Goal: Transaction & Acquisition: Purchase product/service

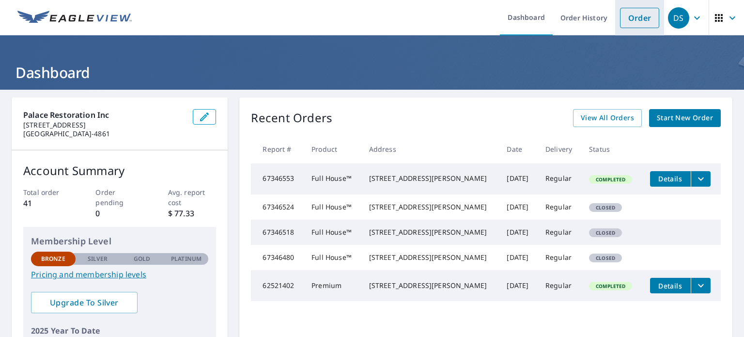
click at [631, 19] on link "Order" at bounding box center [639, 18] width 39 height 20
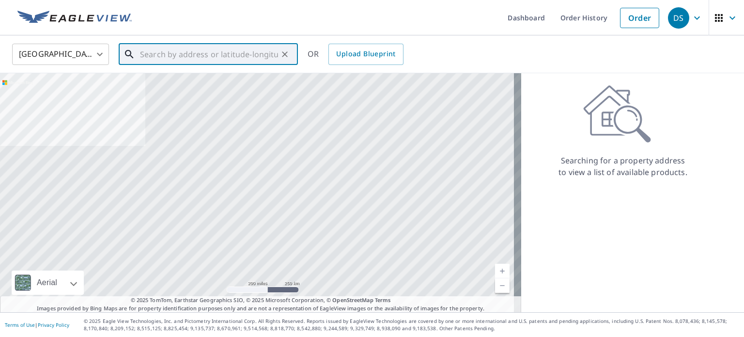
click at [194, 54] on input "text" at bounding box center [209, 54] width 138 height 27
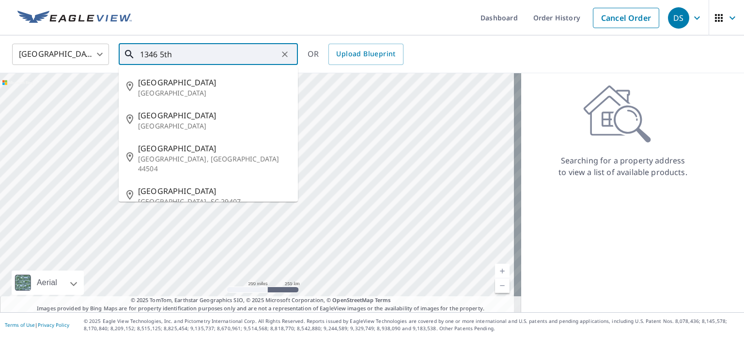
click at [194, 54] on input "1346 5th" at bounding box center [209, 54] width 138 height 27
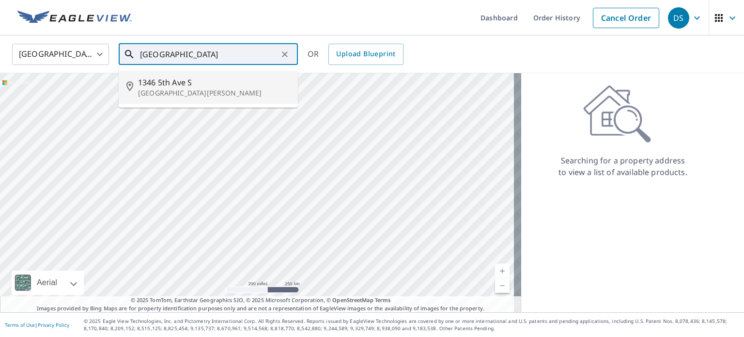
click at [185, 84] on span "1346 5th Ave S" at bounding box center [214, 83] width 152 height 12
type input "[STREET_ADDRESS][PERSON_NAME]"
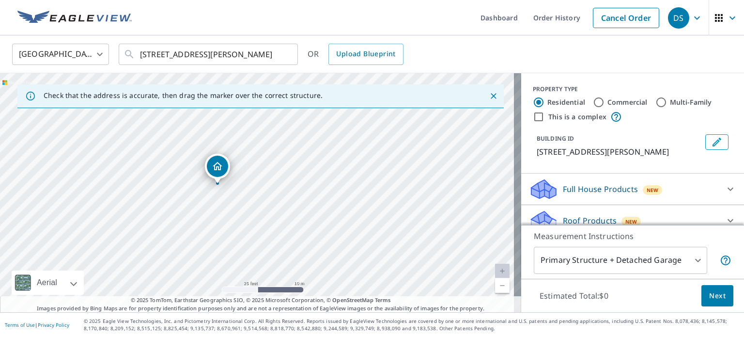
drag, startPoint x: 234, startPoint y: 186, endPoint x: 298, endPoint y: 184, distance: 64.5
click at [298, 184] on div "[STREET_ADDRESS][PERSON_NAME]" at bounding box center [260, 192] width 521 height 239
click at [491, 95] on icon "Close" at bounding box center [494, 96] width 6 height 6
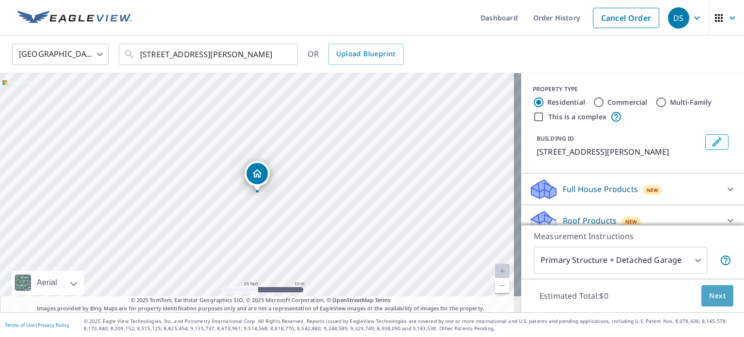
click at [709, 297] on span "Next" at bounding box center [717, 296] width 16 height 12
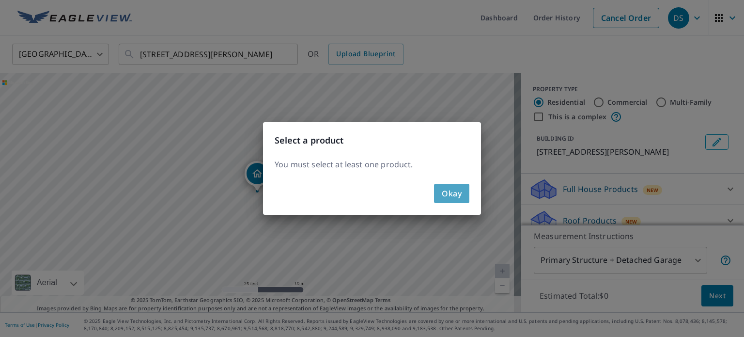
click at [454, 192] on span "Okay" at bounding box center [452, 193] width 20 height 14
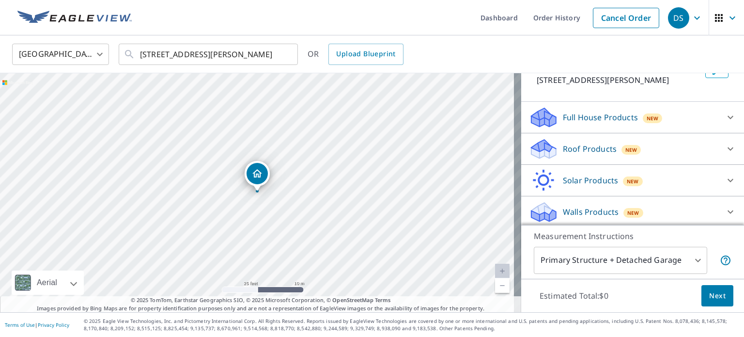
scroll to position [85, 0]
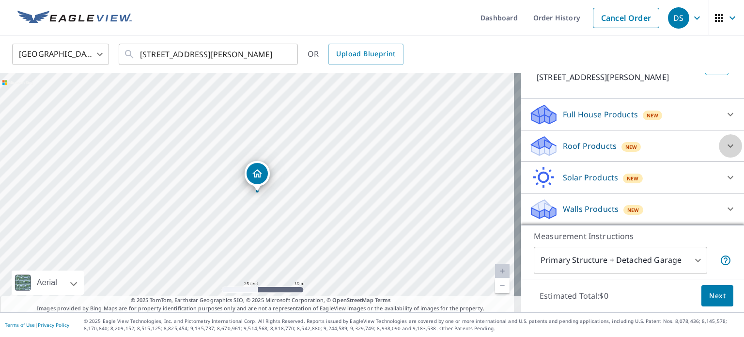
click at [727, 145] on icon at bounding box center [730, 145] width 6 height 3
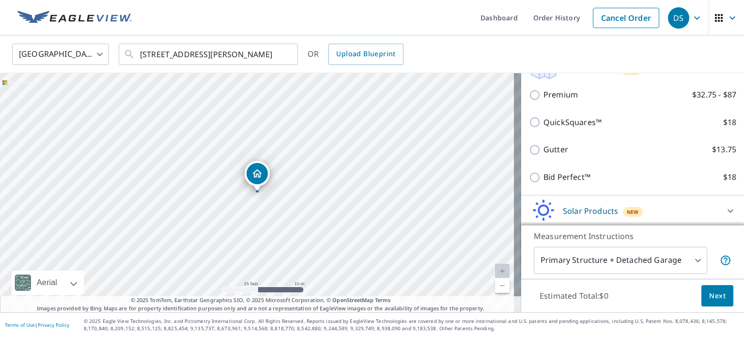
scroll to position [134, 0]
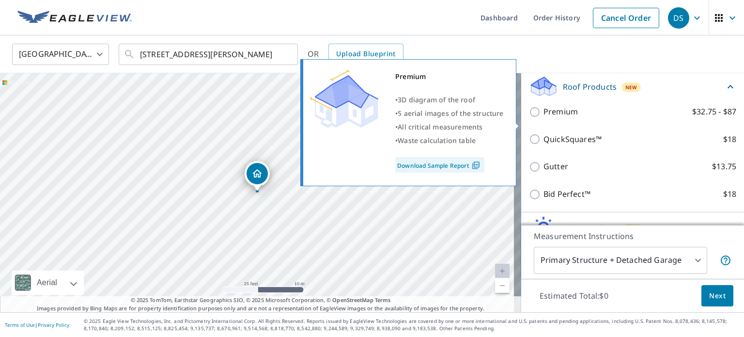
click at [529, 118] on input "Premium $32.75 - $87" at bounding box center [536, 112] width 15 height 12
checkbox input "true"
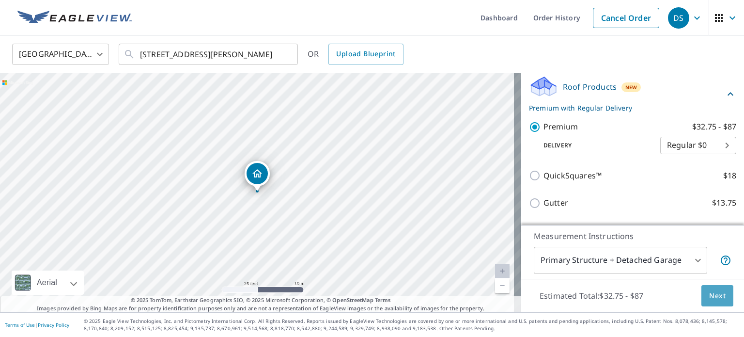
click at [709, 296] on span "Next" at bounding box center [717, 296] width 16 height 12
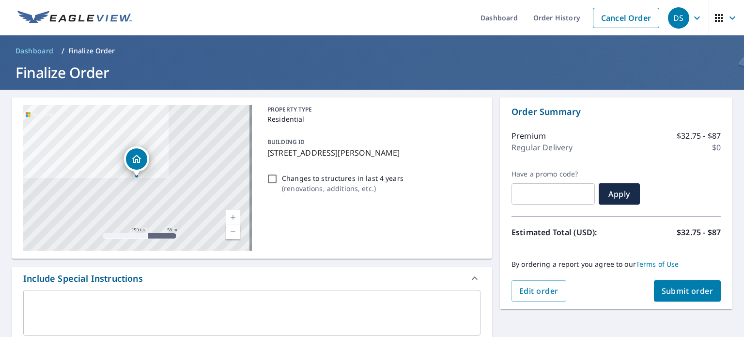
click at [676, 294] on span "Submit order" at bounding box center [687, 290] width 52 height 11
